Goal: Transaction & Acquisition: Purchase product/service

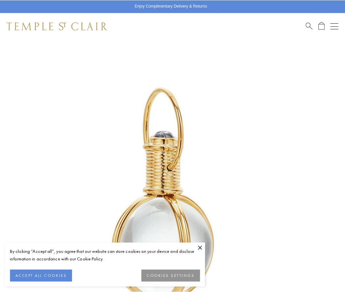
scroll to position [170, 0]
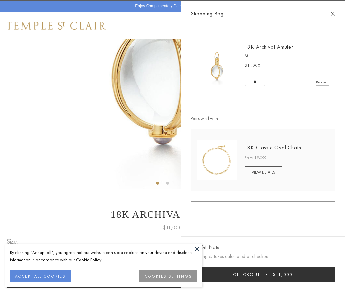
click at [263, 274] on button "Checkout $11,000" at bounding box center [263, 274] width 145 height 15
